Goal: Information Seeking & Learning: Get advice/opinions

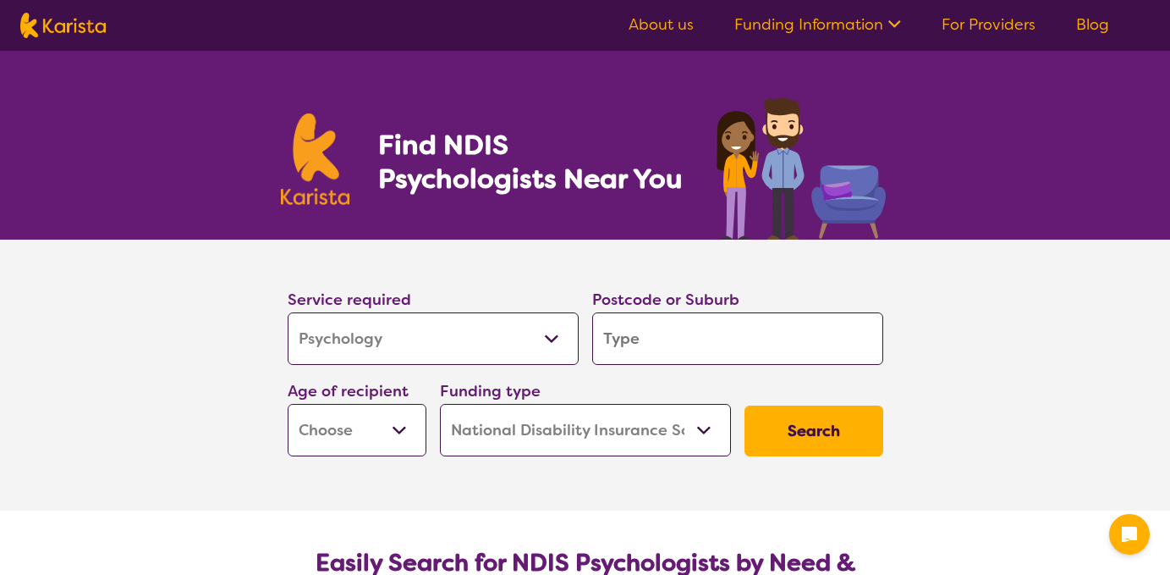
select select "Psychology"
select select "NDIS"
select select "Psychology"
select select "NDIS"
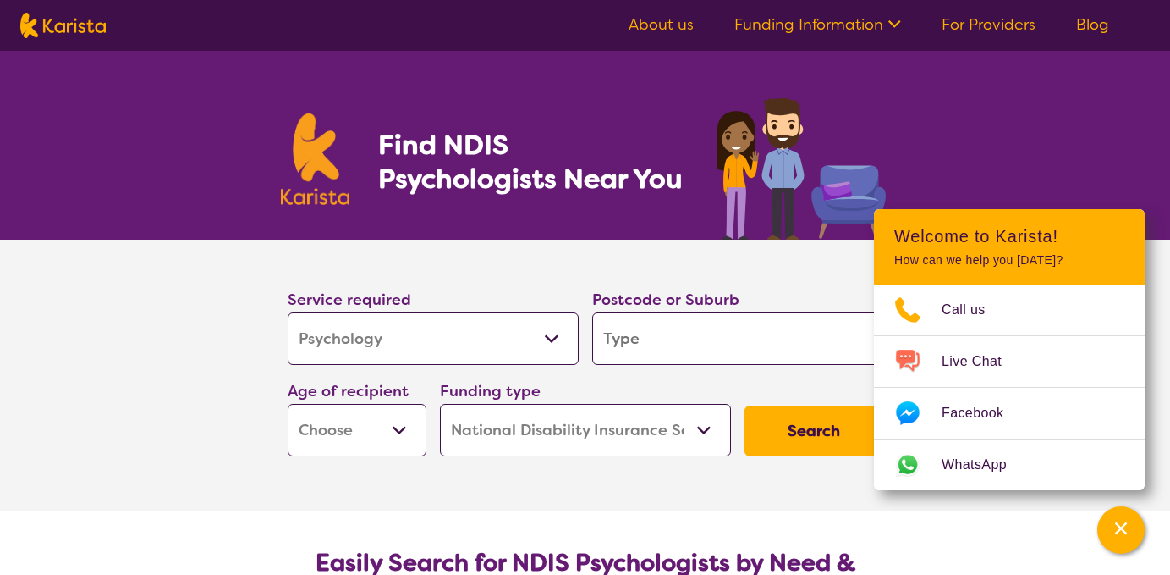
click at [696, 339] on input "search" at bounding box center [737, 338] width 291 height 52
type input "3"
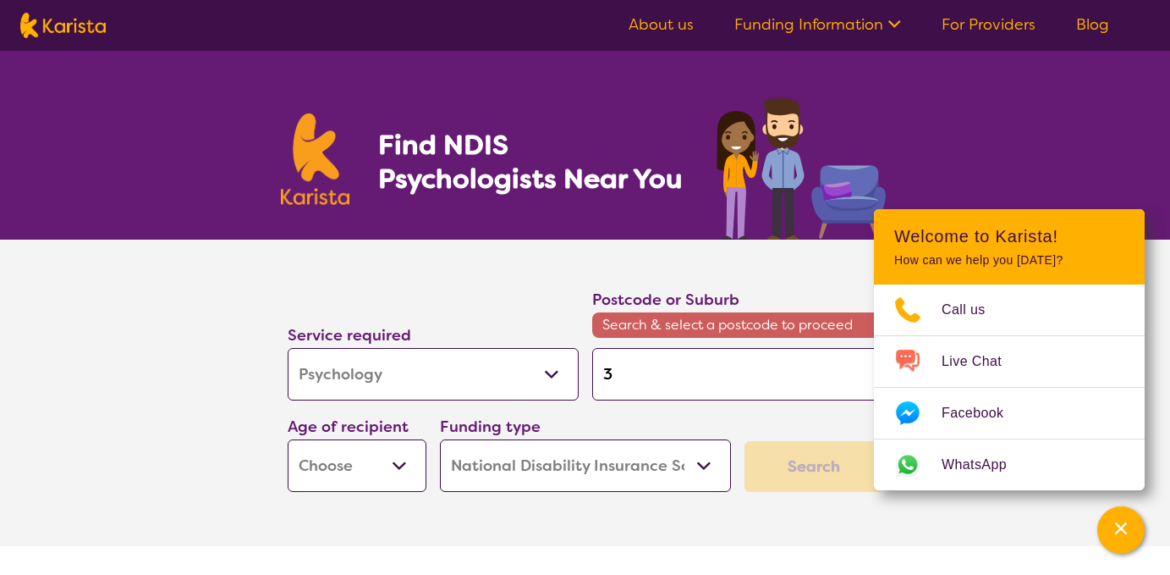
type input "35"
type input "356"
type input "3561"
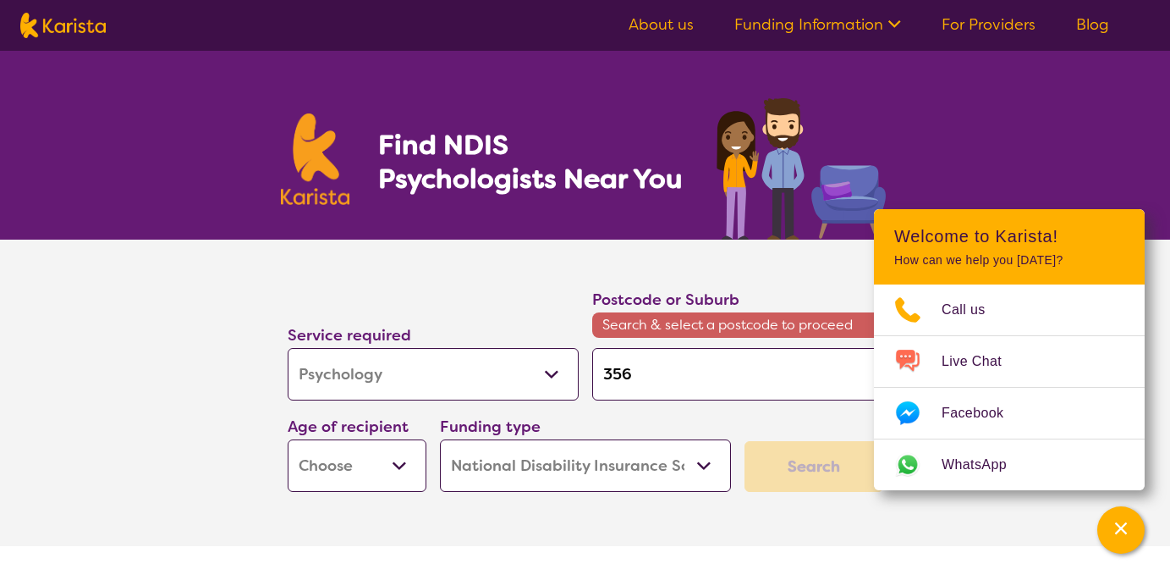
type input "3561"
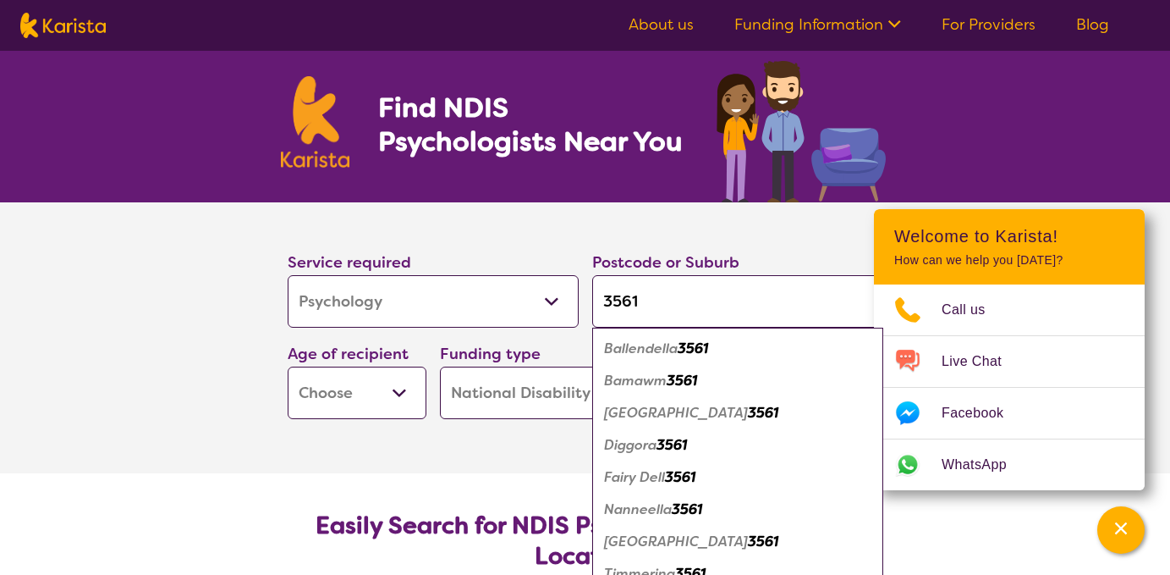
scroll to position [118, 0]
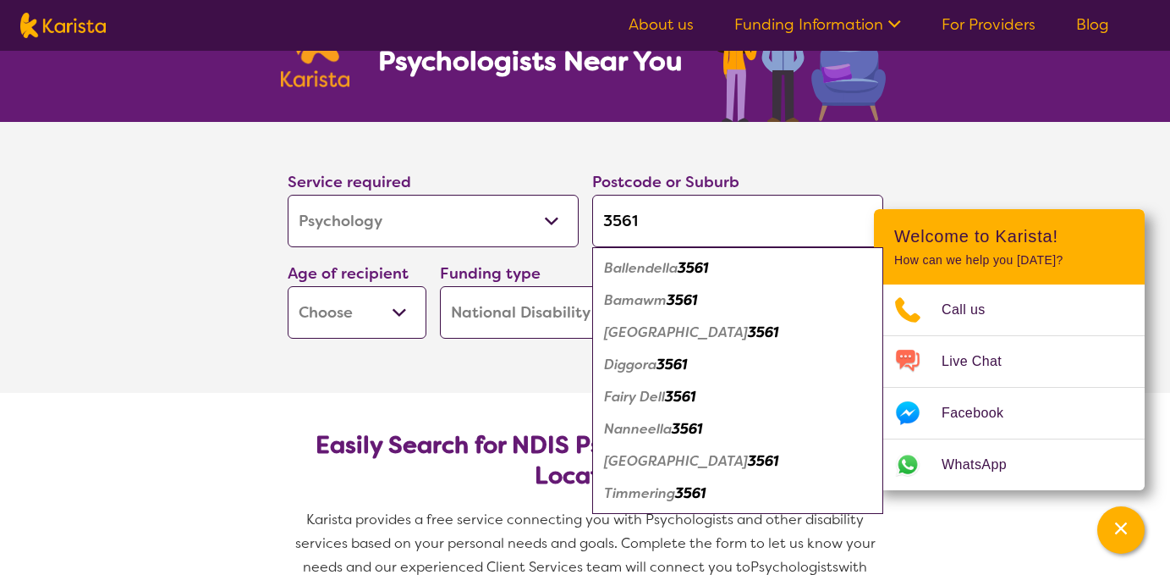
type input "3561"
click at [668, 462] on em "[GEOGRAPHIC_DATA]" at bounding box center [676, 461] width 144 height 18
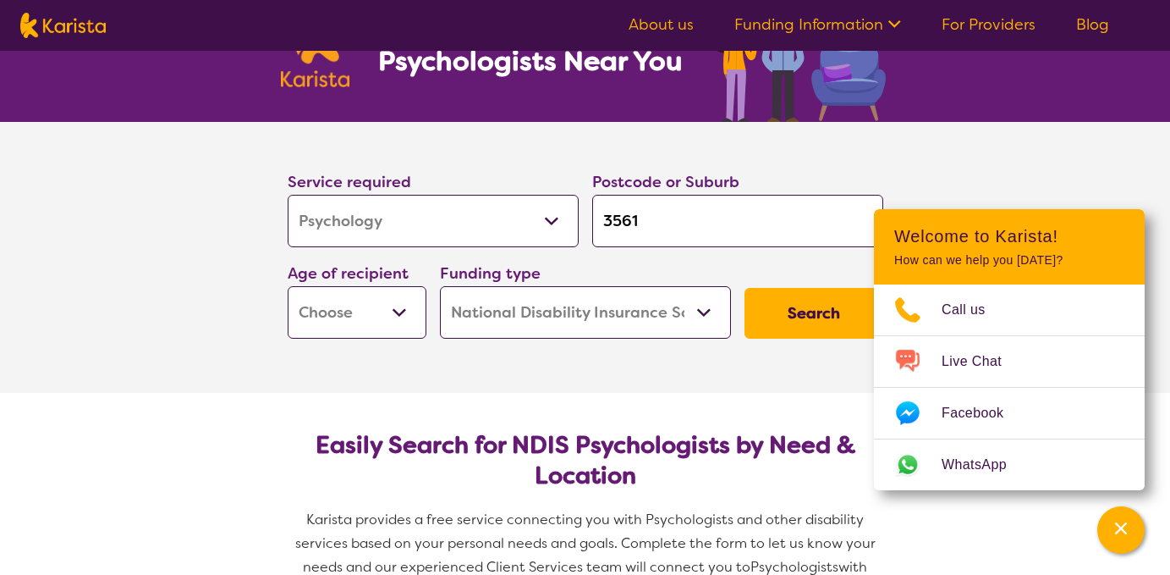
click at [402, 299] on select "Early Childhood - 0 to 9 Child - 10 to 11 Adolescent - 12 to 17 Adult - 18 to 6…" at bounding box center [357, 312] width 139 height 52
select select "AS"
click at [288, 286] on select "Early Childhood - 0 to 9 Child - 10 to 11 Adolescent - 12 to 17 Adult - 18 to 6…" at bounding box center [357, 312] width 139 height 52
select select "AS"
click at [701, 318] on select "Home Care Package (HCP) National Disability Insurance Scheme (NDIS) I don't know" at bounding box center [585, 312] width 291 height 52
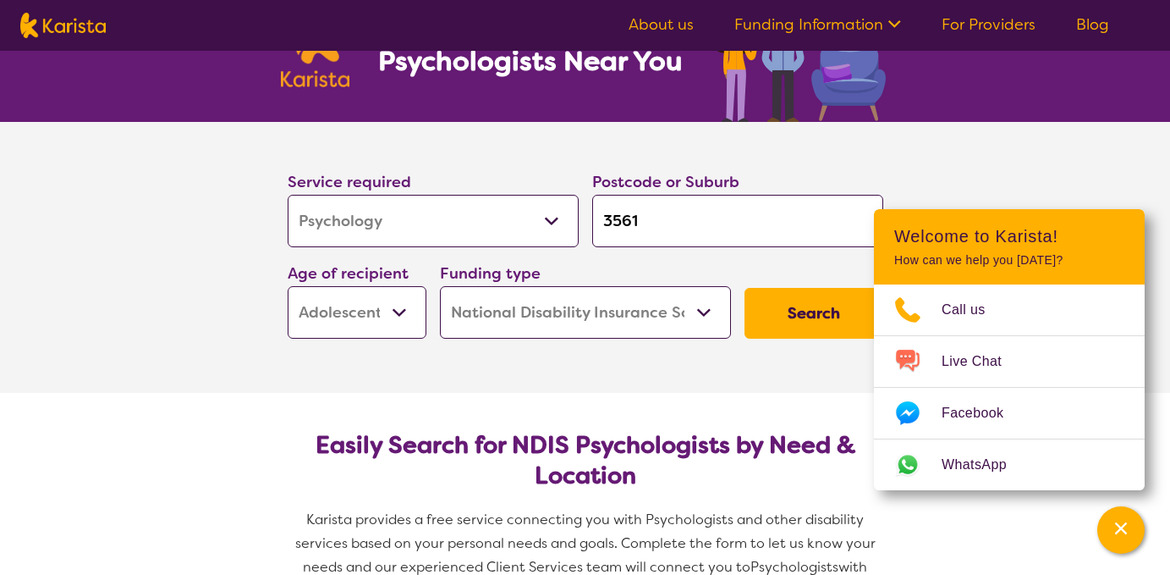
click at [440, 286] on select "Home Care Package (HCP) National Disability Insurance Scheme (NDIS) I don't know" at bounding box center [585, 312] width 291 height 52
click at [790, 313] on button "Search" at bounding box center [814, 313] width 139 height 51
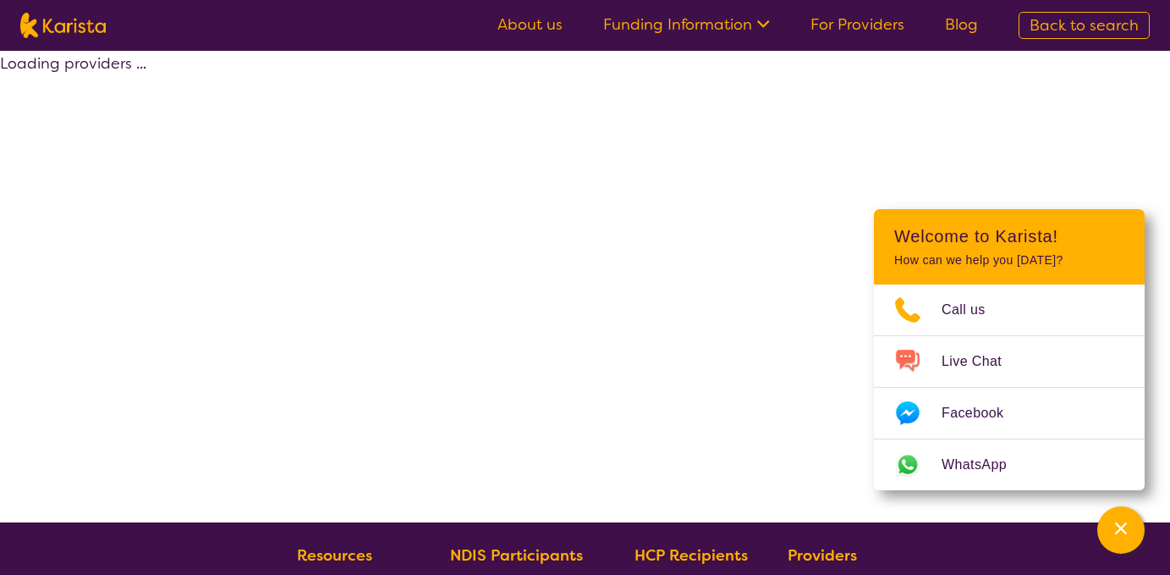
select select "by_score"
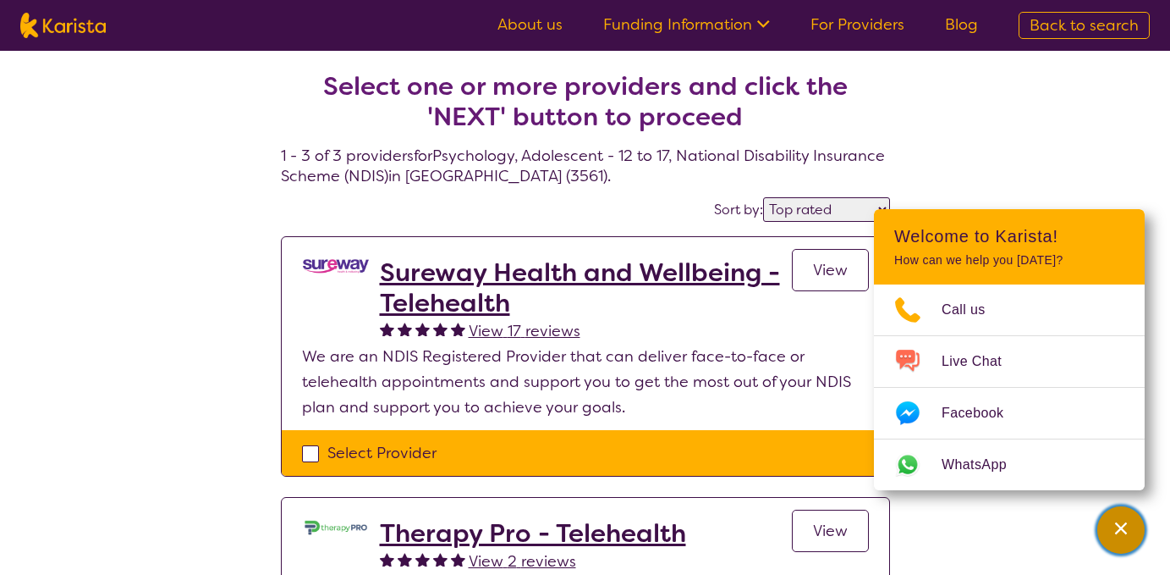
click at [1123, 535] on icon "Channel Menu" at bounding box center [1121, 528] width 17 height 17
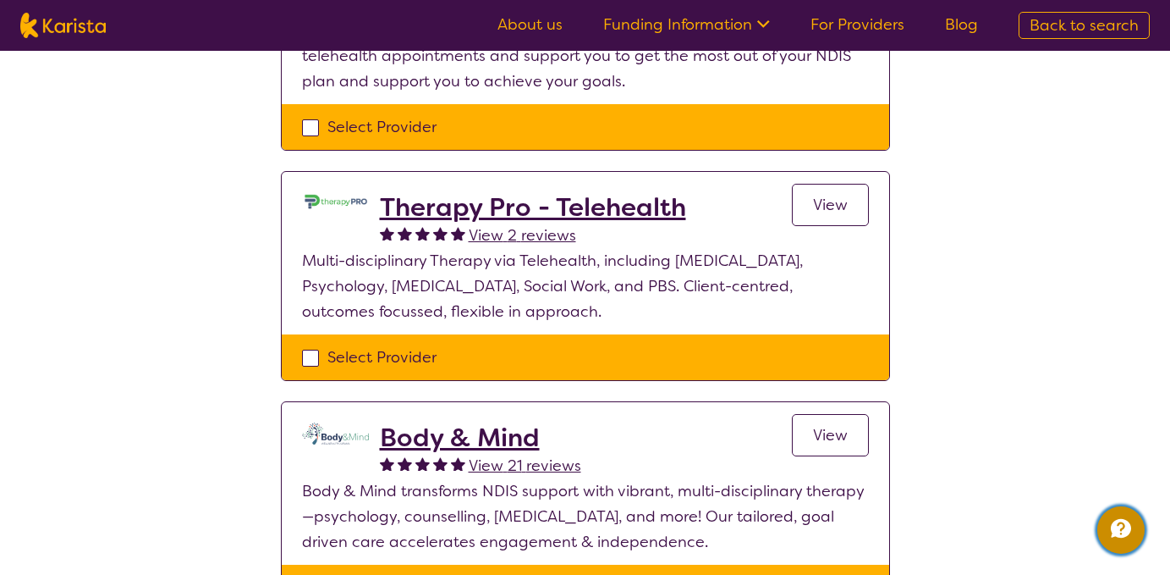
scroll to position [635, 0]
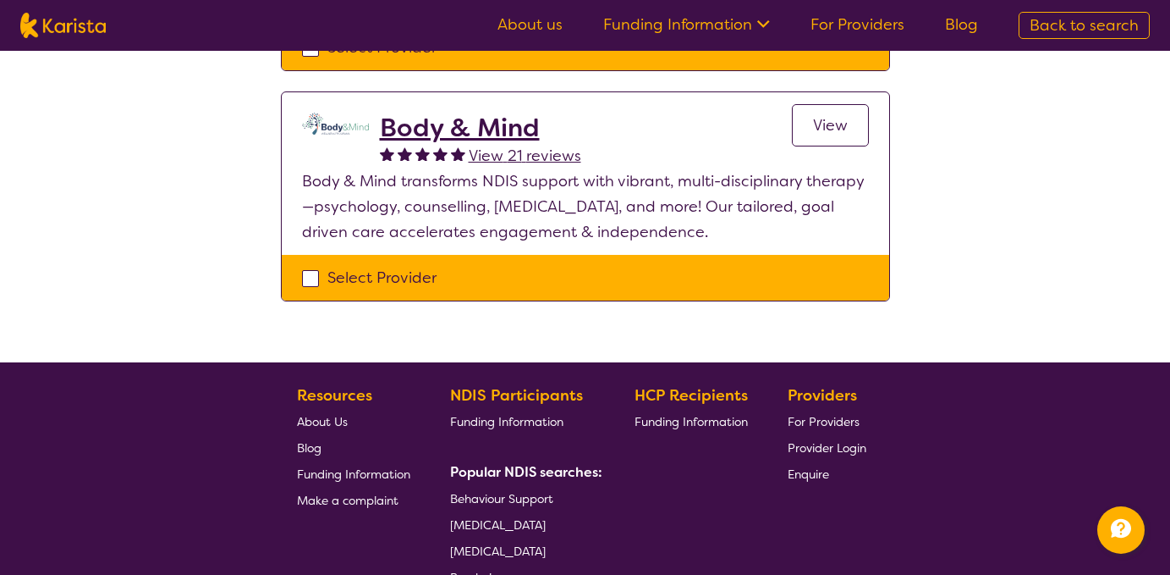
click at [545, 157] on span "View 21 reviews" at bounding box center [525, 156] width 113 height 20
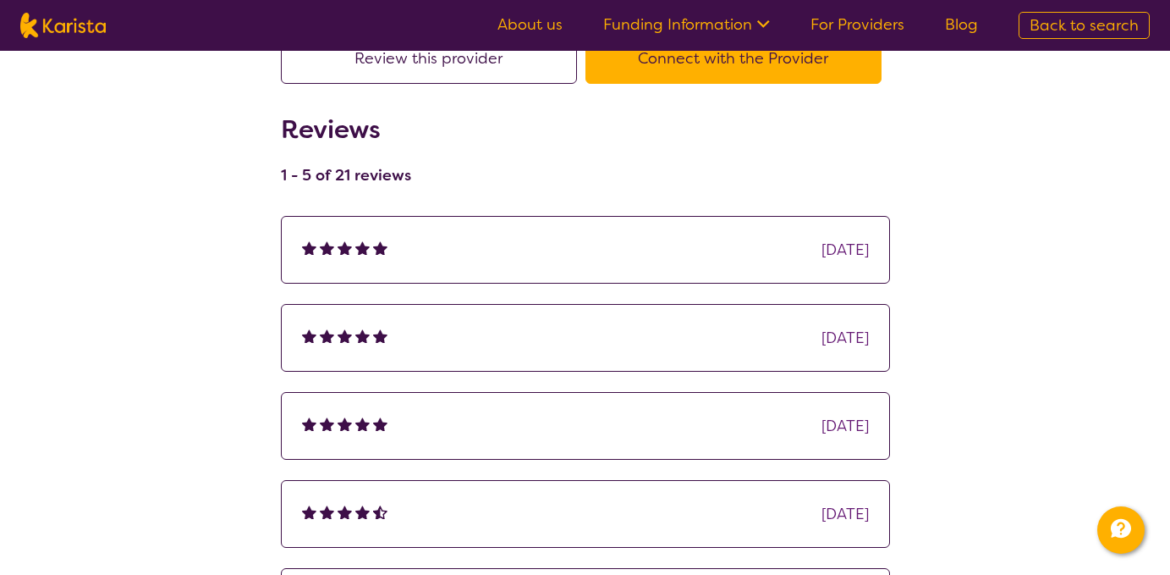
scroll to position [82, 0]
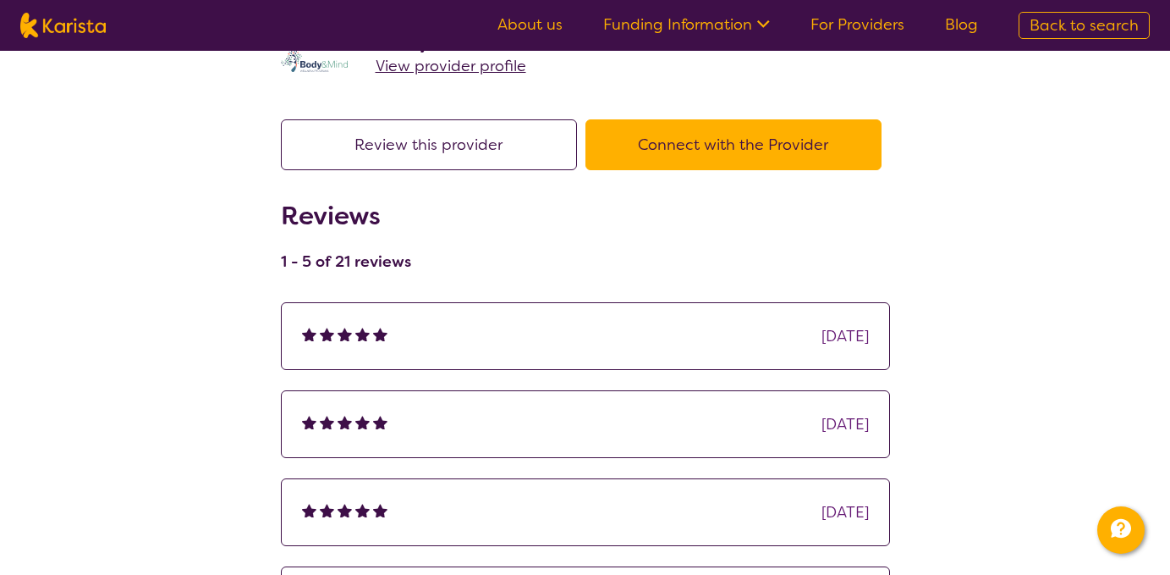
click at [437, 338] on div "[DATE]" at bounding box center [585, 335] width 567 height 25
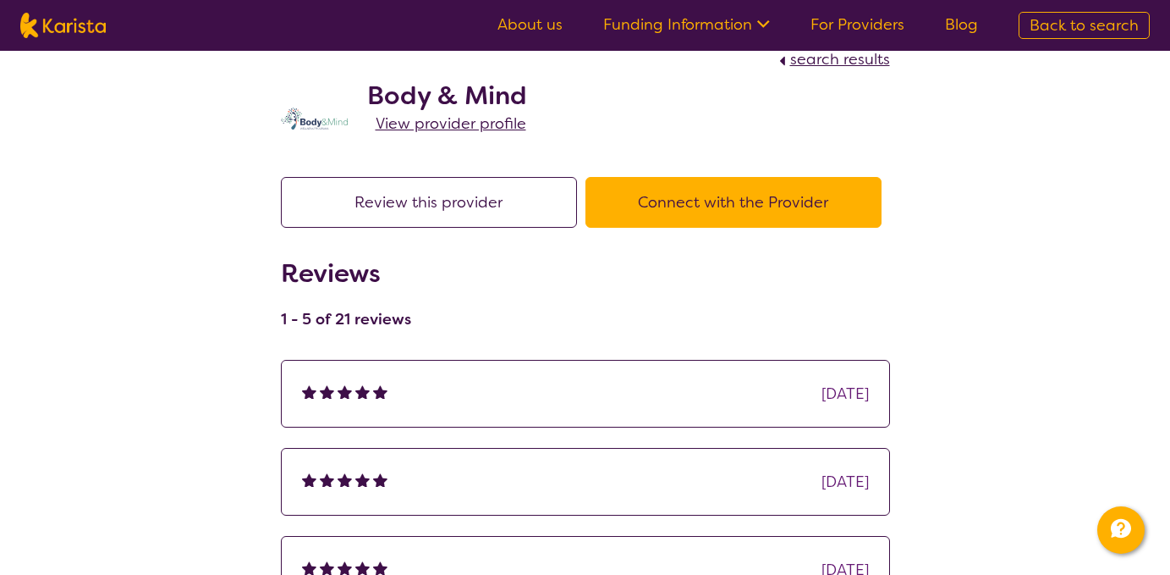
scroll to position [0, 0]
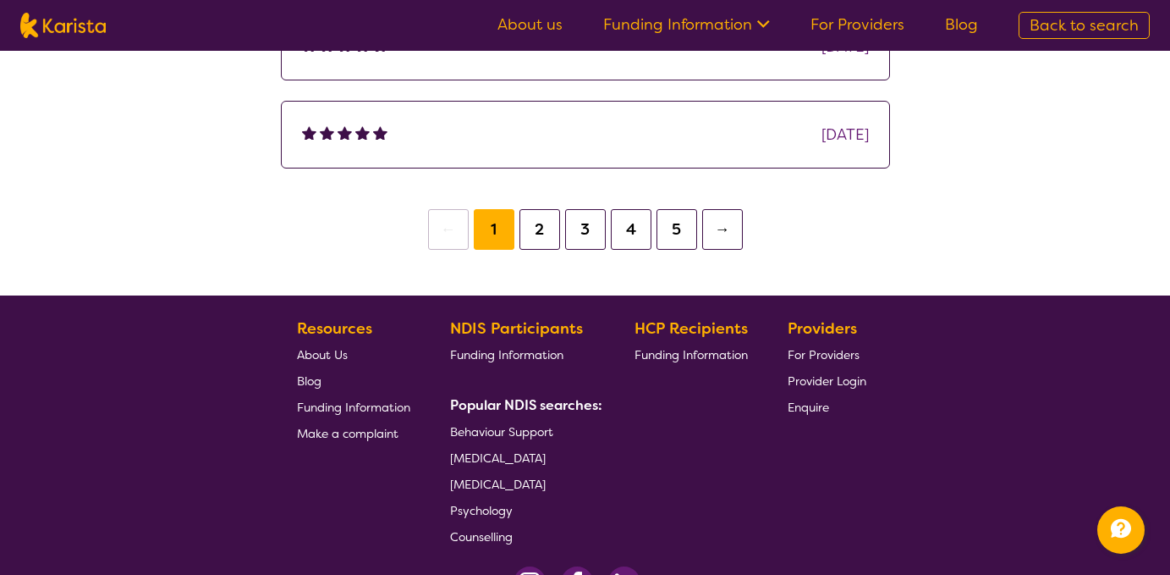
select select "by_score"
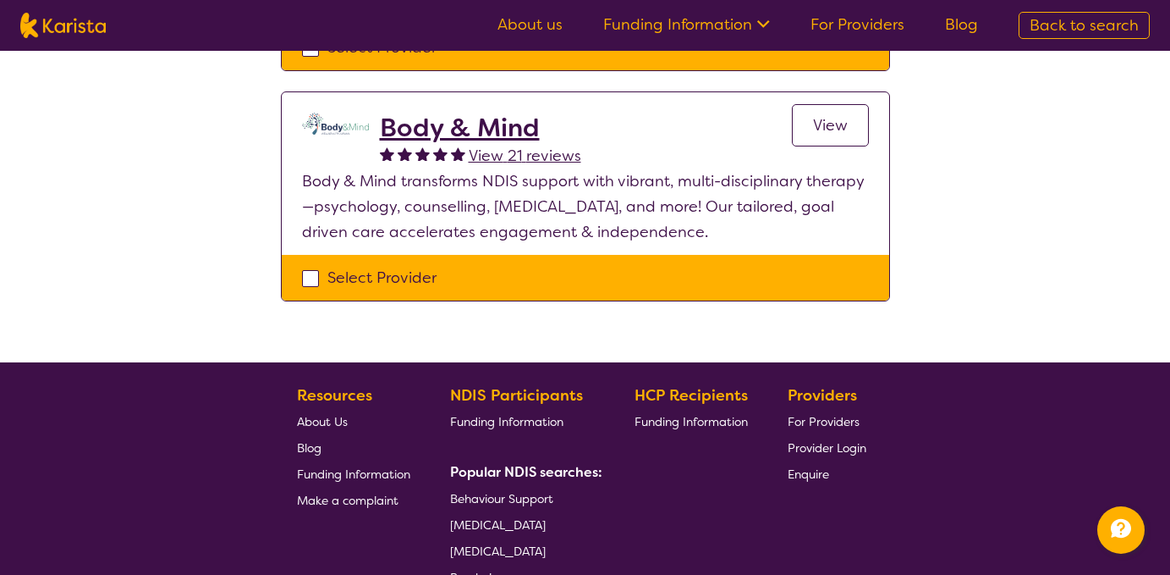
select select "Psychology"
select select "AS"
select select "NDIS"
select select "Psychology"
select select "AS"
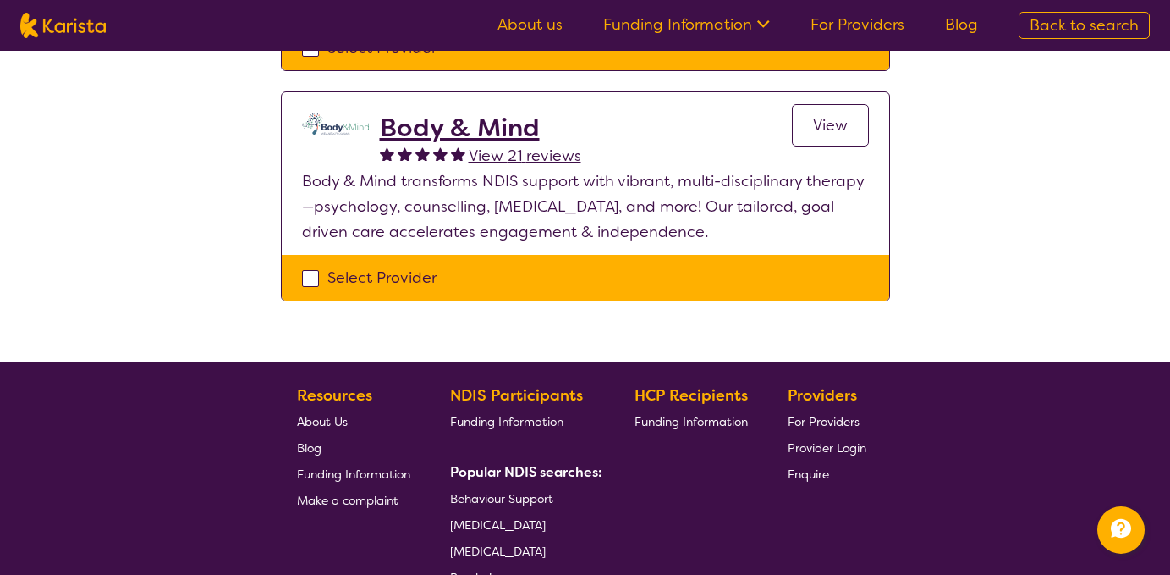
select select "NDIS"
